Goal: Transaction & Acquisition: Purchase product/service

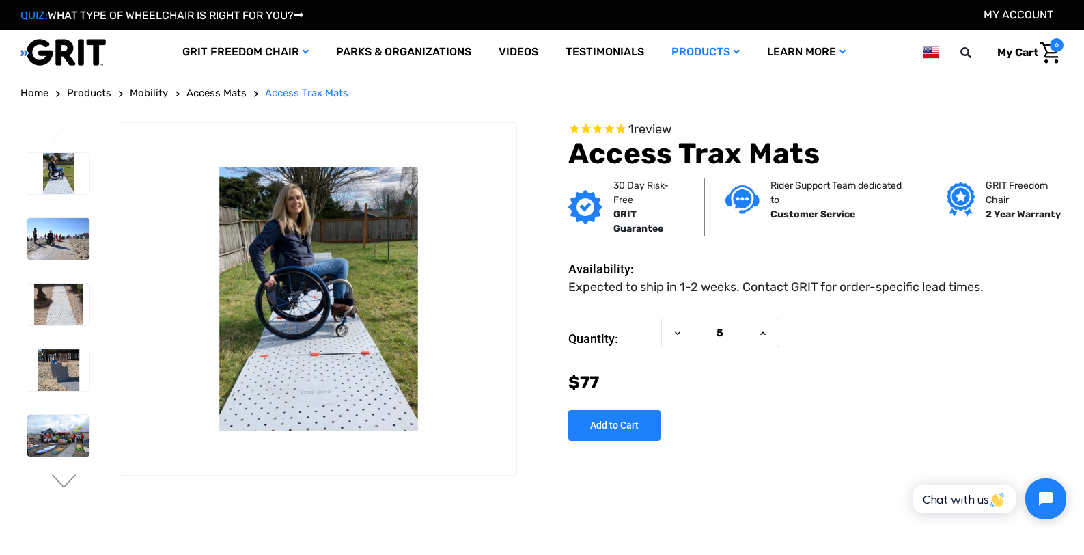
drag, startPoint x: 757, startPoint y: 344, endPoint x: 703, endPoint y: 397, distance: 75.9
click at [757, 344] on button "Increase Quantity of Access Trax Mats" at bounding box center [763, 332] width 33 height 29
type input "6"
click at [620, 425] on input "Add to Cart" at bounding box center [615, 425] width 92 height 31
type input "Add to Cart"
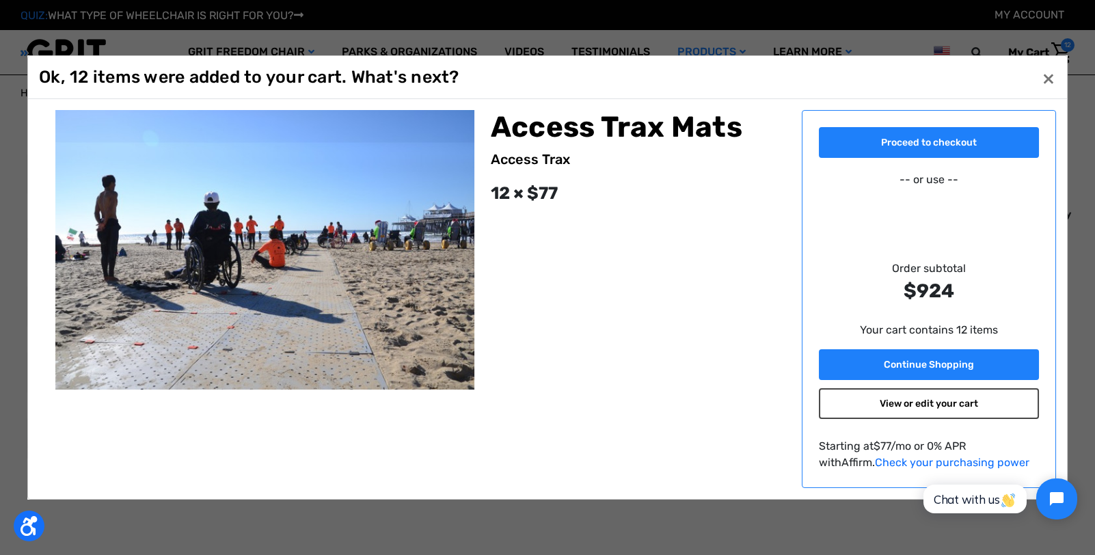
click at [968, 400] on link "View or edit your cart" at bounding box center [929, 403] width 220 height 31
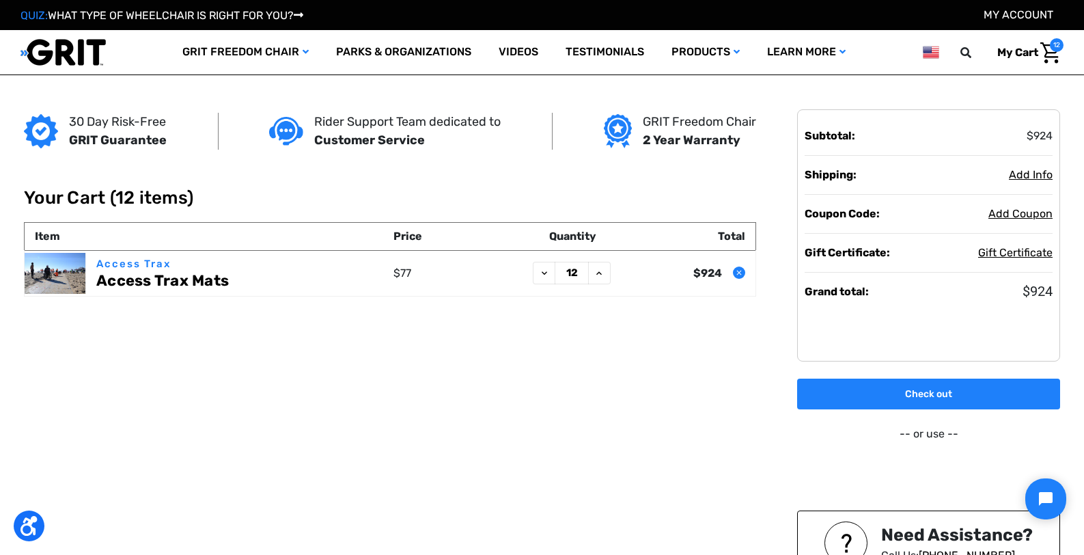
click at [739, 275] on icon "Remove Access Trax Mats from cart" at bounding box center [739, 273] width 8 height 8
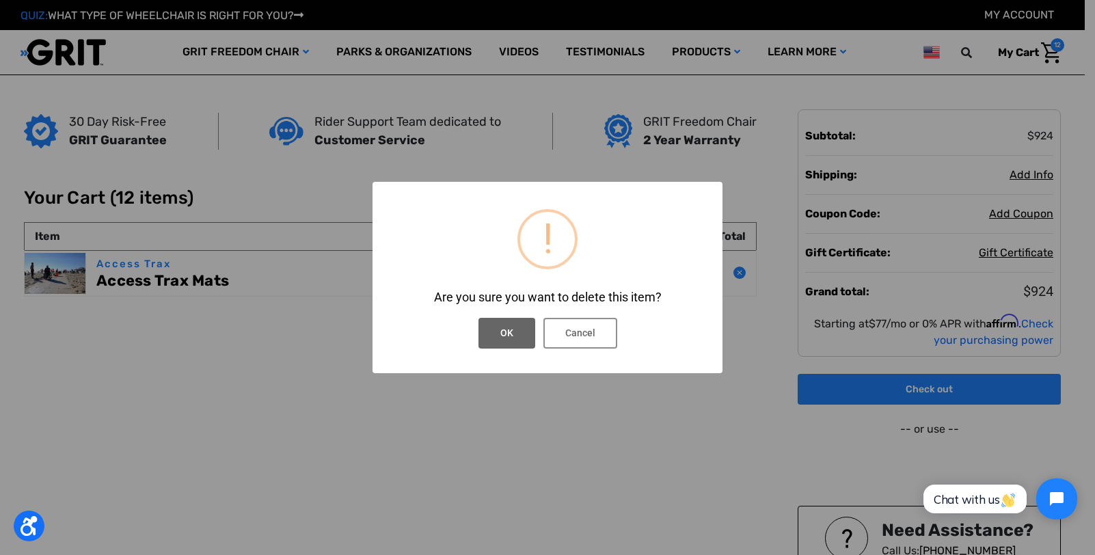
click at [504, 327] on button "OK" at bounding box center [506, 333] width 57 height 31
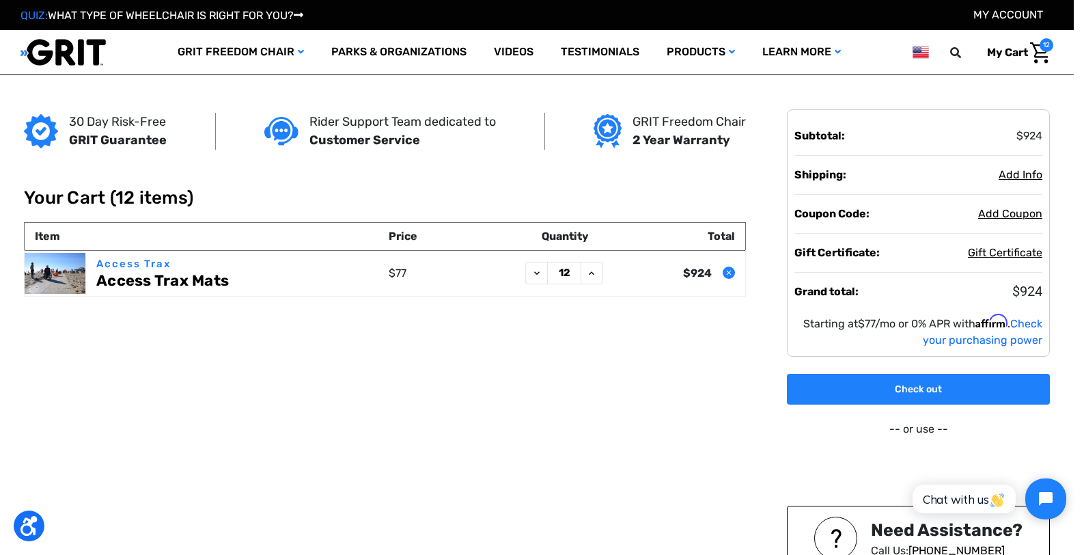
click at [532, 333] on div "30 Day Risk-Free GRIT Guarantee Rider Support Team dedicated to Customer Servic…" at bounding box center [537, 379] width 1043 height 608
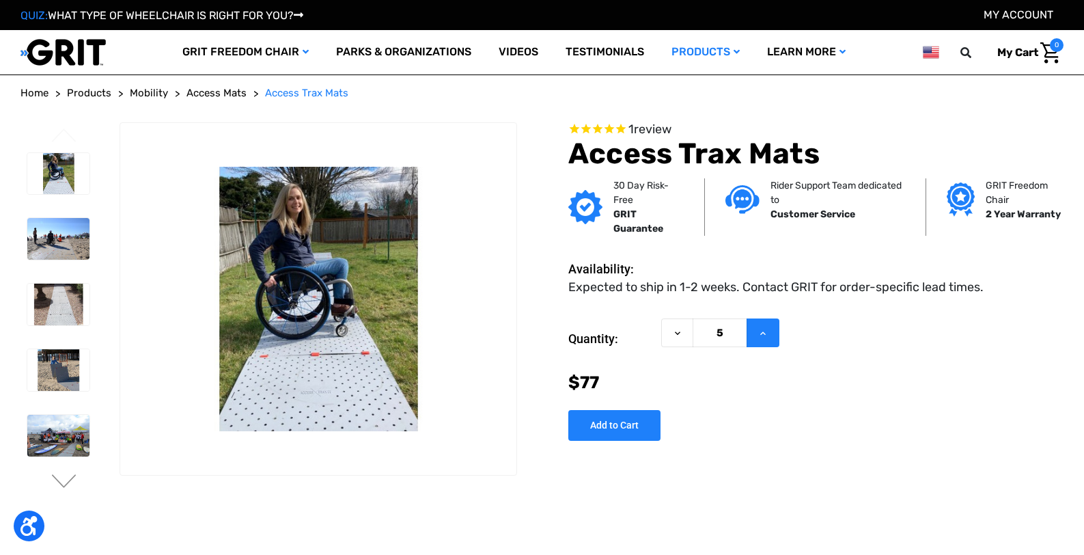
click at [752, 339] on button "Increase Quantity of Access Trax Mats" at bounding box center [763, 332] width 33 height 29
type input "6"
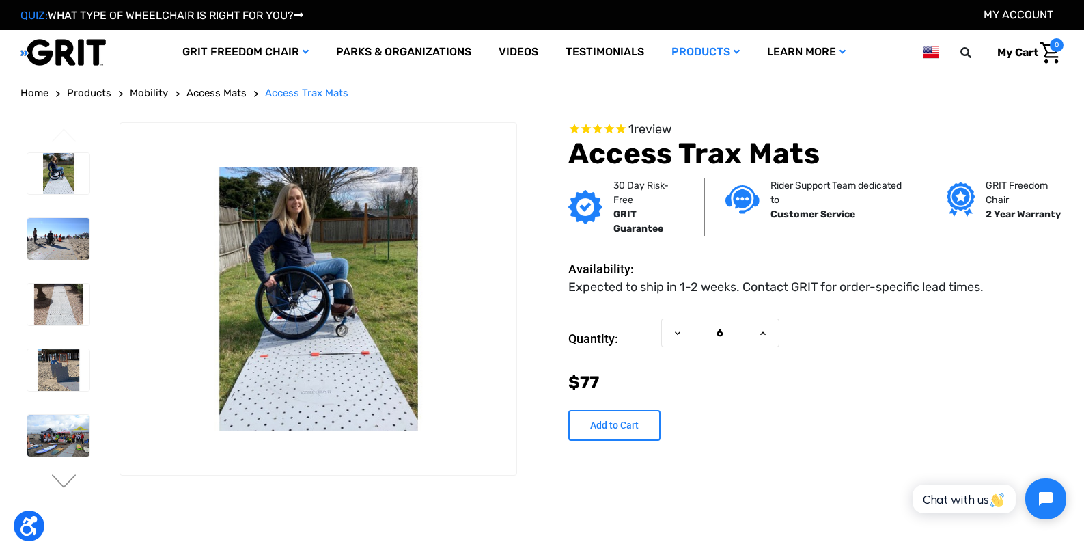
click at [605, 426] on input "Add to Cart" at bounding box center [615, 425] width 92 height 31
type input "Add to Cart"
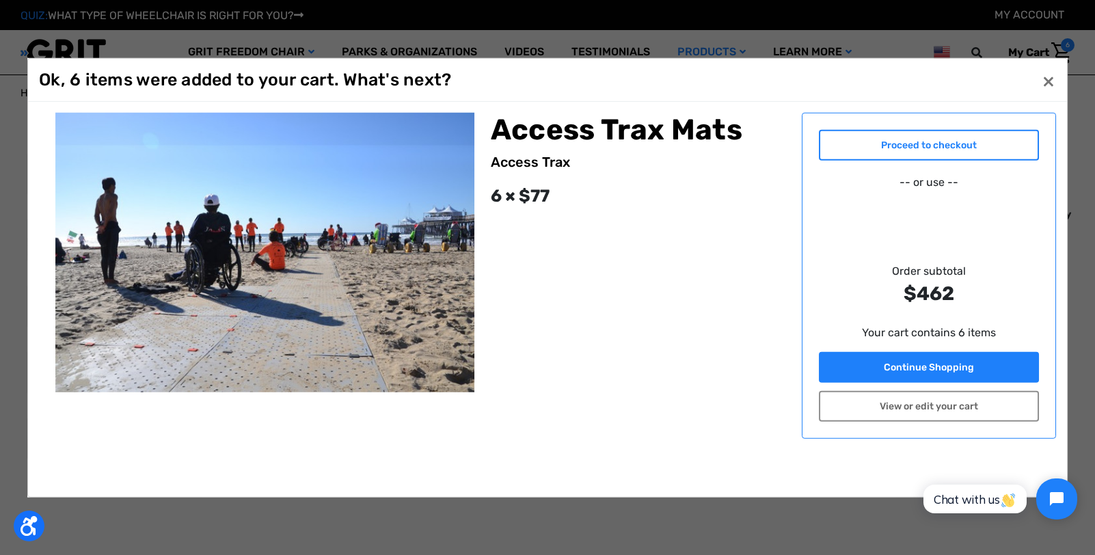
click at [933, 154] on link "Proceed to checkout" at bounding box center [929, 145] width 220 height 31
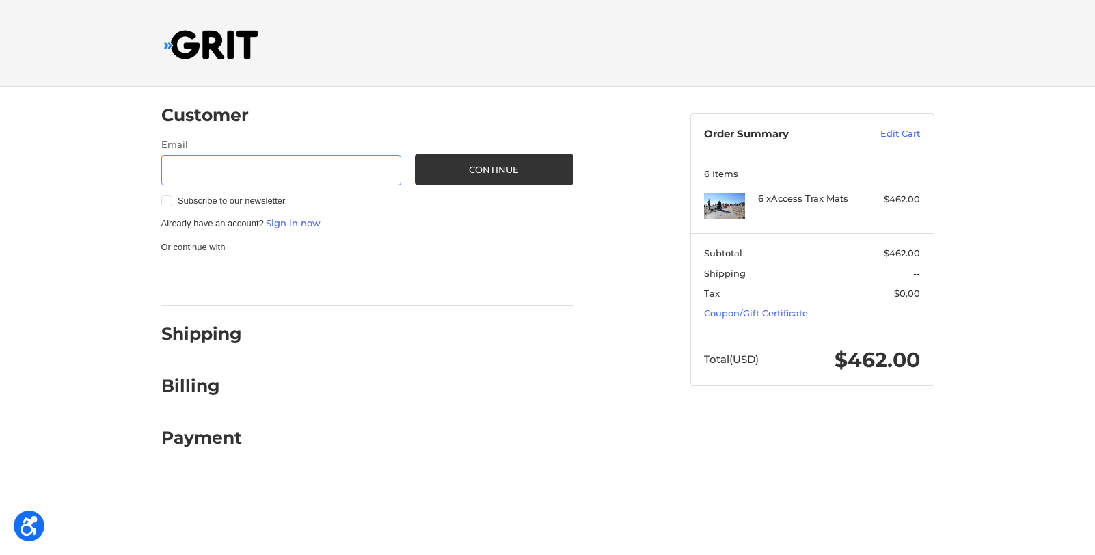
click at [249, 169] on input "Email" at bounding box center [281, 170] width 241 height 31
type input "[EMAIL_ADDRESS][DOMAIN_NAME]"
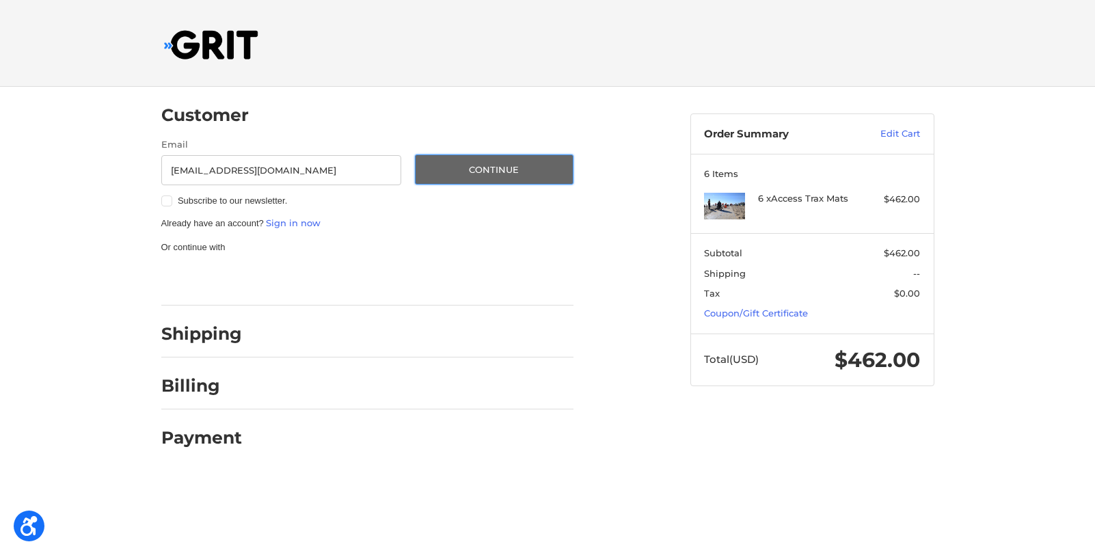
click at [454, 163] on button "Continue" at bounding box center [494, 169] width 159 height 30
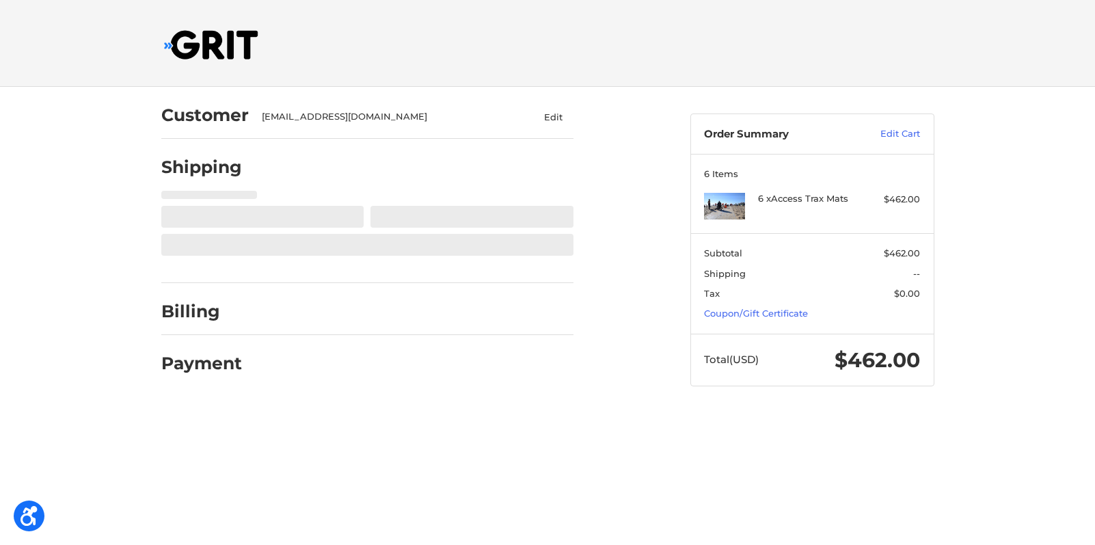
select select "US"
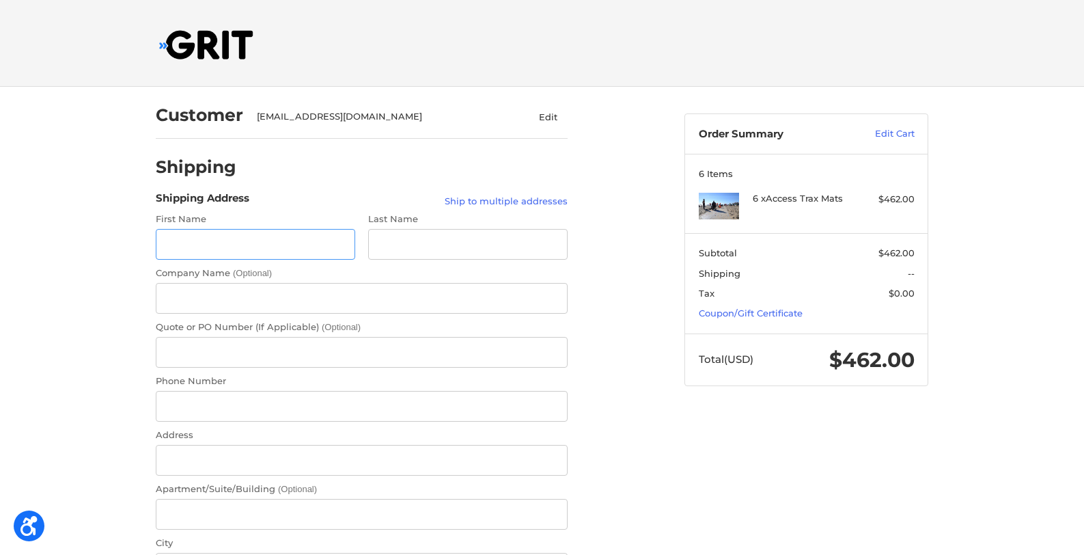
scroll to position [28, 0]
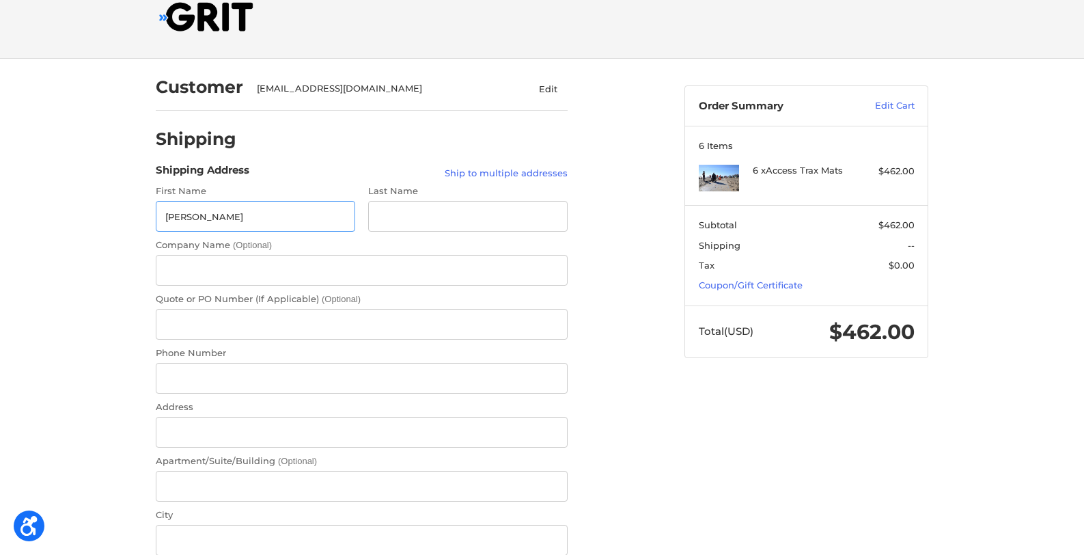
type input "[PERSON_NAME]"
type input "Merley"
click at [243, 257] on input "Company Name (Optional)" at bounding box center [362, 270] width 412 height 31
type input "Misericordia"
click at [265, 374] on input "Phone Number" at bounding box center [362, 378] width 412 height 31
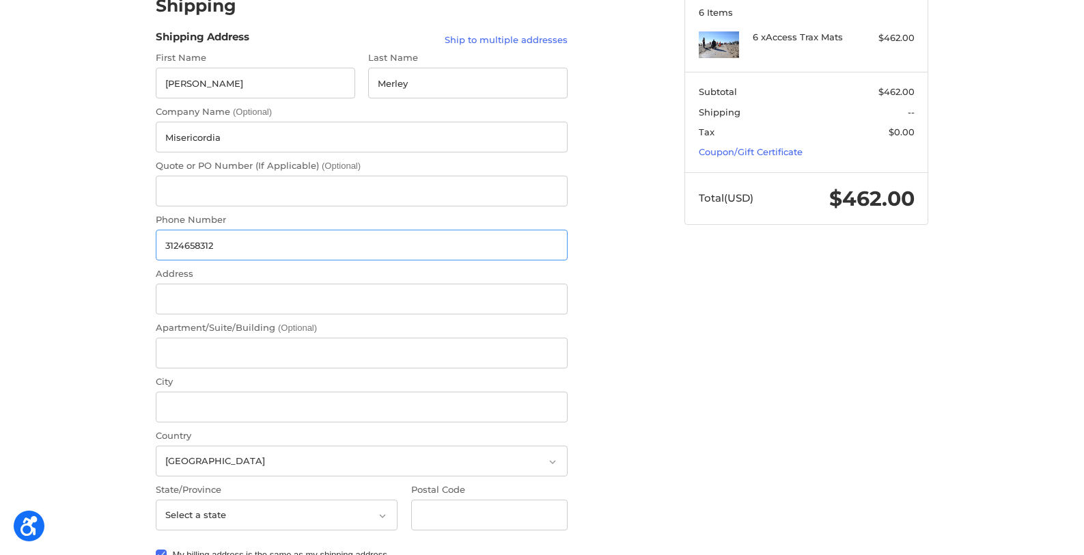
scroll to position [165, 0]
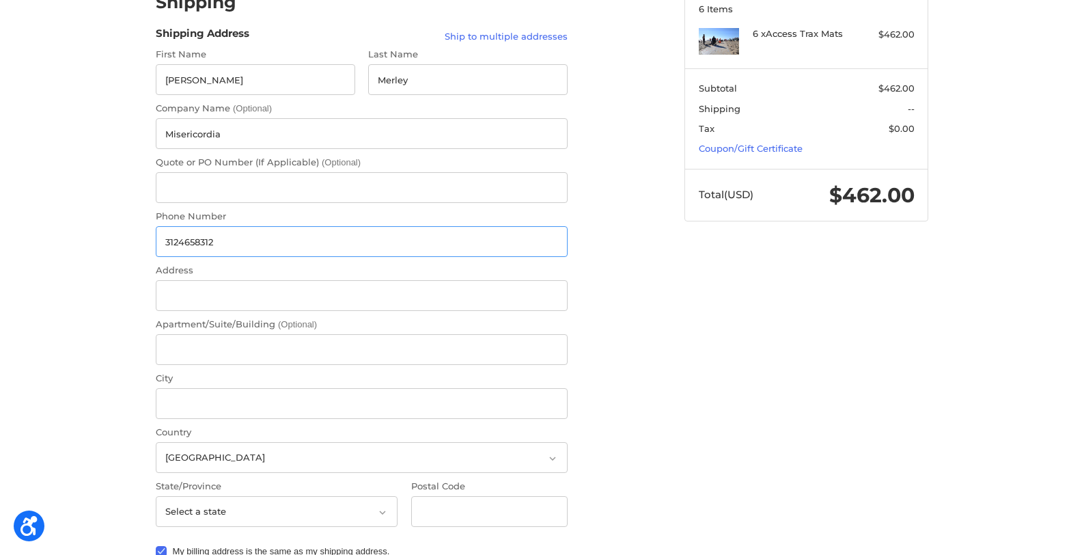
type input "3124658312"
click at [284, 295] on input "Address" at bounding box center [362, 295] width 412 height 31
click at [200, 302] on input "6300 W Ridge" at bounding box center [362, 295] width 412 height 31
type input "6300 N Ridge"
click at [210, 398] on input "City" at bounding box center [362, 403] width 412 height 31
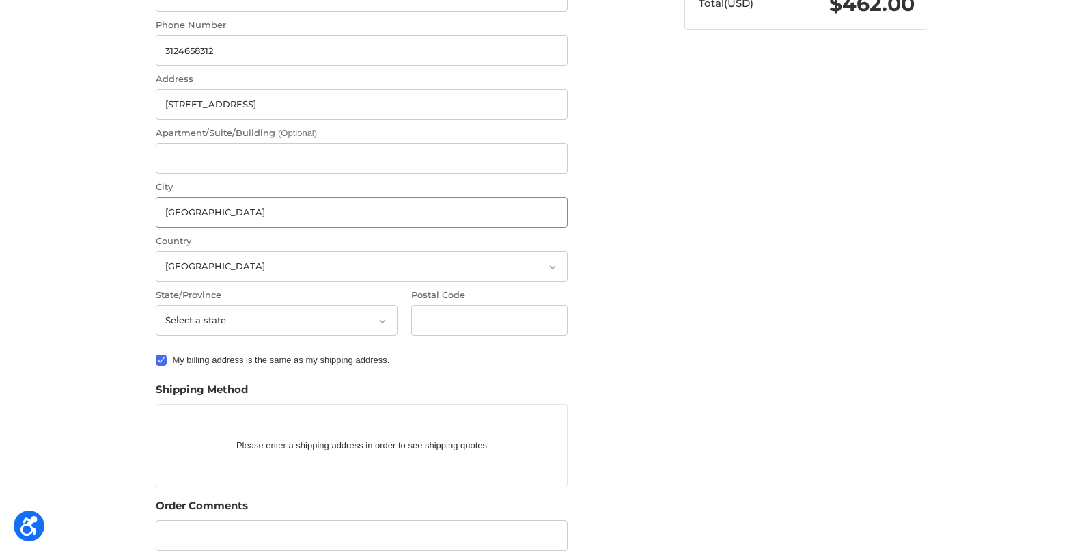
scroll to position [370, 0]
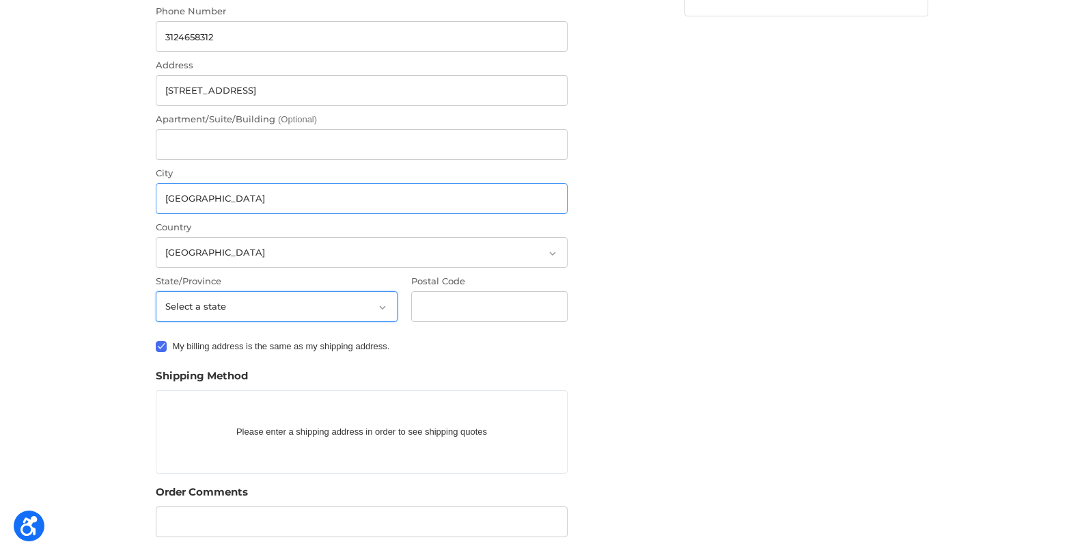
type input "Chicago"
click at [284, 314] on select "Select a state Alabama Alaska American Samoa Arizona Arkansas Armed Forces Amer…" at bounding box center [277, 306] width 242 height 31
select select "IL"
click at [156, 291] on select "Select a state Alabama Alaska American Samoa Arizona Arkansas Armed Forces Amer…" at bounding box center [277, 306] width 242 height 31
click at [474, 317] on input "Postal Code" at bounding box center [489, 306] width 157 height 31
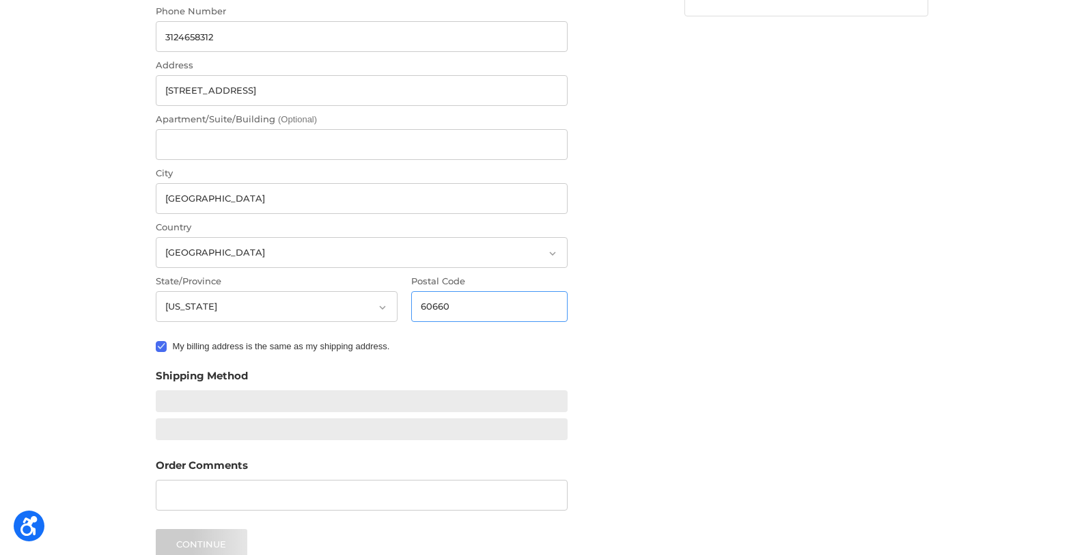
type input "60660"
click at [64, 321] on div "Customer pmerley@misericordia.com Edit Shipping Shipping Address Ship to multip…" at bounding box center [542, 205] width 1084 height 976
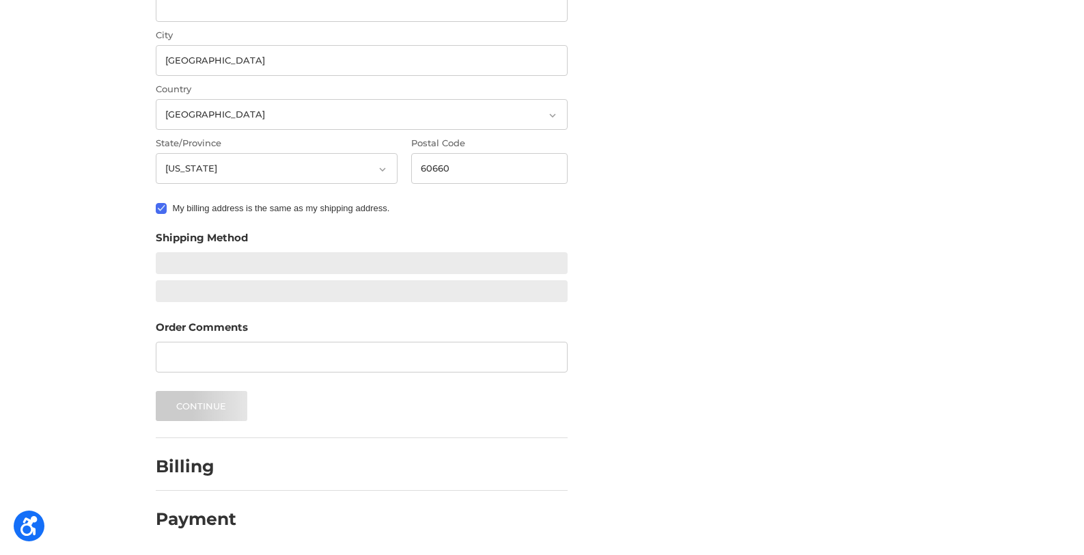
scroll to position [493, 0]
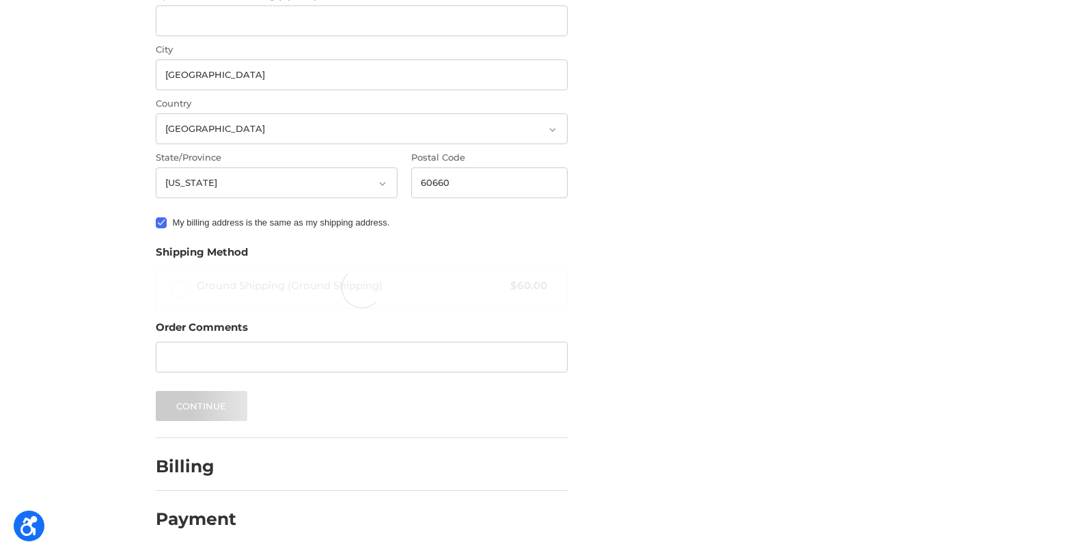
radio input "true"
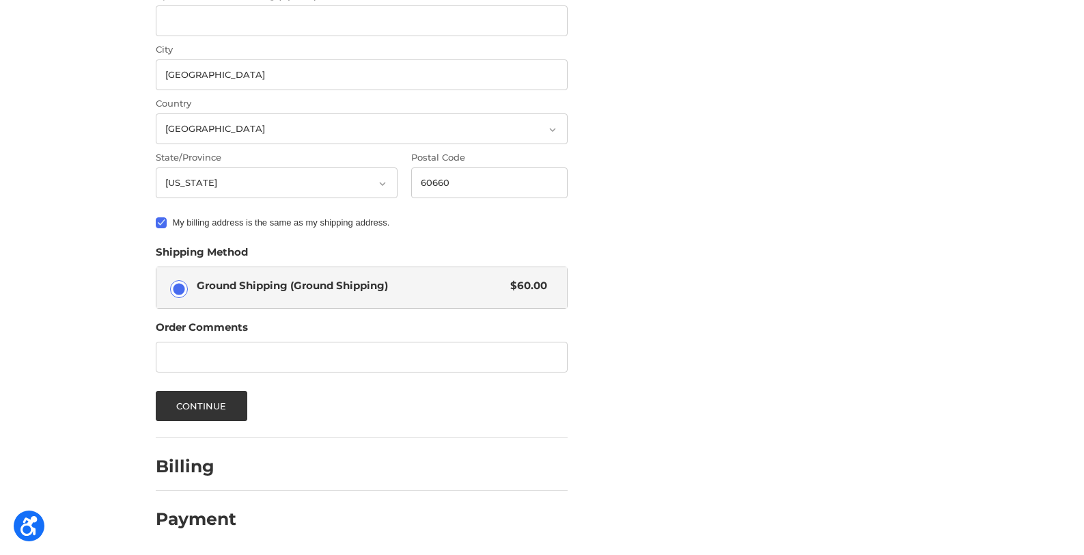
click at [842, 284] on div "Customer pmerley@misericordia.com Edit Shipping Shipping Address Ship to multip…" at bounding box center [543, 74] width 820 height 962
click at [193, 405] on button "Continue" at bounding box center [202, 406] width 92 height 30
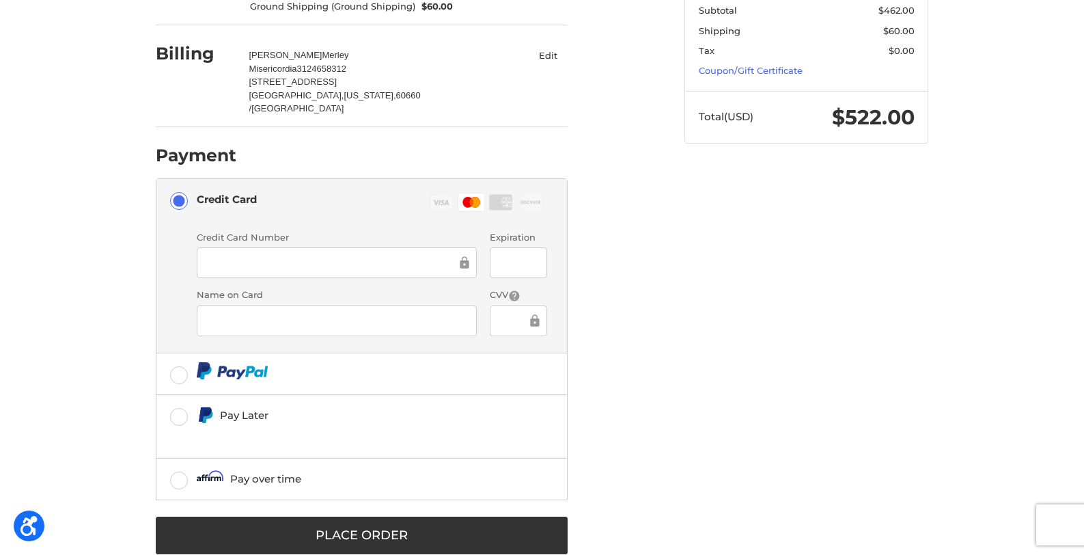
scroll to position [245, 0]
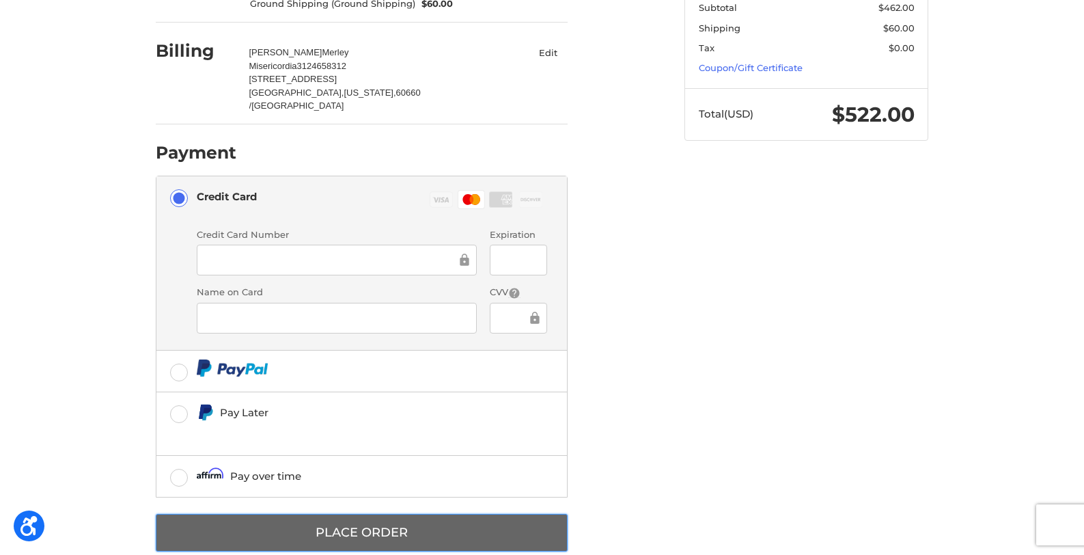
click at [454, 514] on button "Place Order" at bounding box center [362, 533] width 412 height 38
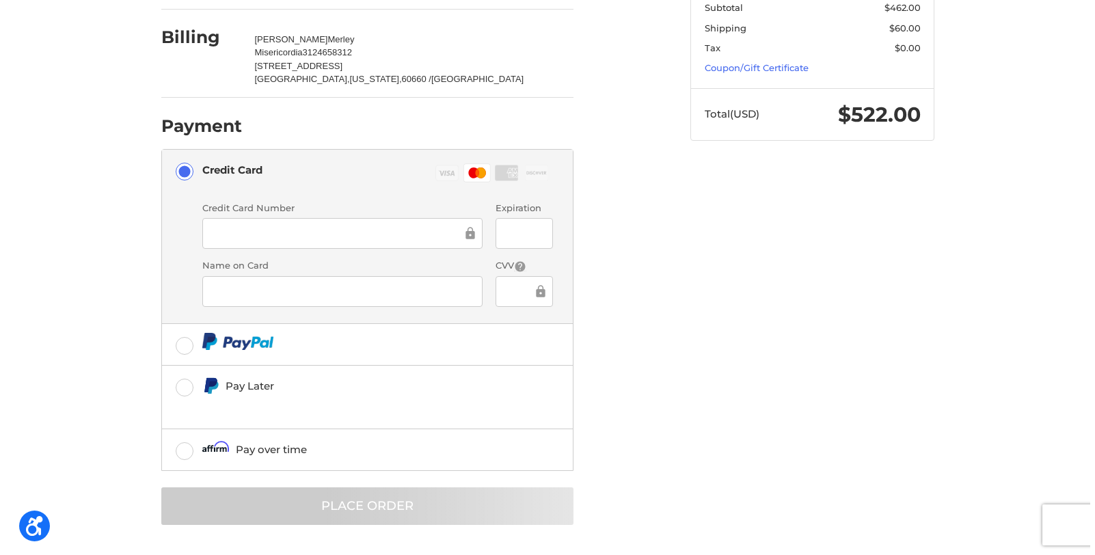
scroll to position [0, 0]
